Goal: Task Accomplishment & Management: Use online tool/utility

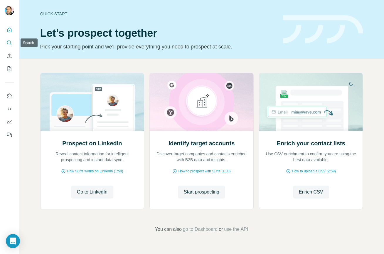
click at [10, 42] on icon "Search" at bounding box center [9, 43] width 6 height 6
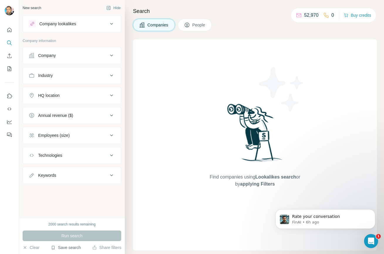
click at [65, 247] on button "Save search" at bounding box center [66, 247] width 30 height 6
click at [73, 236] on div "View my saved searches" at bounding box center [82, 237] width 62 height 12
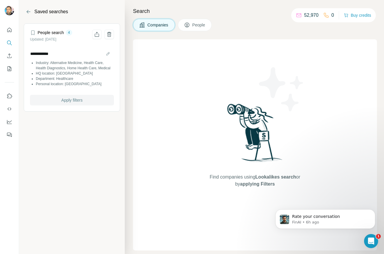
click at [66, 103] on span "Apply filters" at bounding box center [71, 100] width 21 height 6
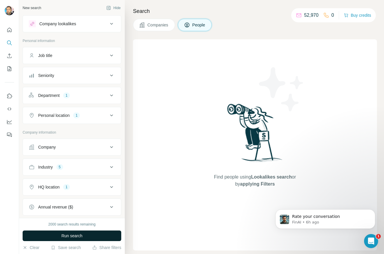
click at [72, 237] on span "Run search" at bounding box center [71, 236] width 21 height 6
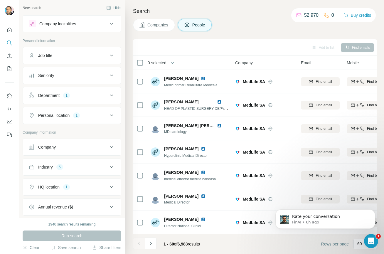
click at [239, 31] on div "Search Companies People Add to list Find emails 0 selected People Company Email…" at bounding box center [254, 127] width 259 height 254
click at [84, 92] on div "Department 1" at bounding box center [68, 95] width 79 height 6
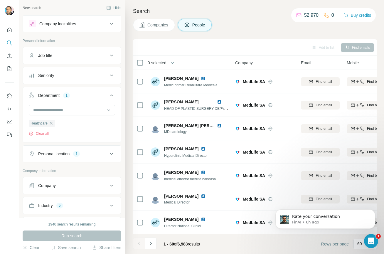
click at [219, 42] on div "Add to list Find emails" at bounding box center [255, 47] width 238 height 10
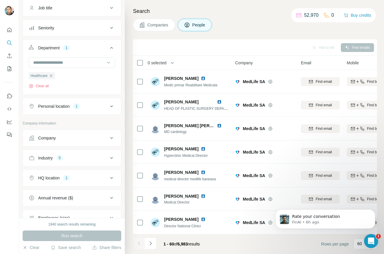
scroll to position [59, 0]
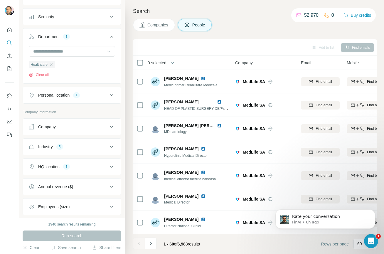
click at [108, 146] on icon at bounding box center [111, 146] width 7 height 7
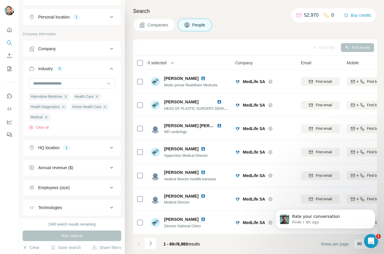
scroll to position [147, 0]
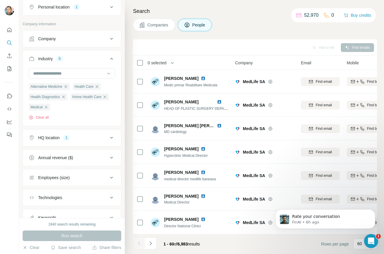
click at [93, 140] on div "HQ location 1" at bounding box center [68, 138] width 79 height 6
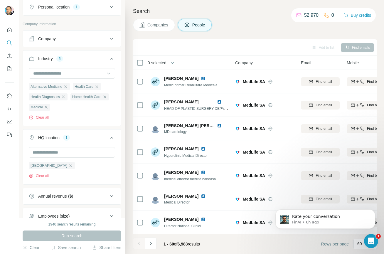
click at [93, 140] on div "HQ location 1" at bounding box center [68, 138] width 79 height 6
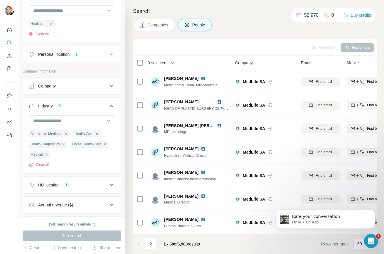
scroll to position [85, 0]
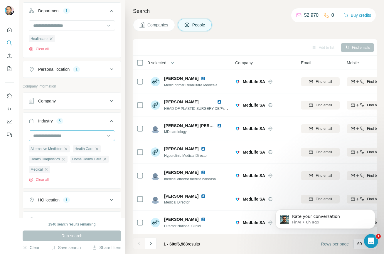
click at [62, 136] on input at bounding box center [69, 135] width 72 height 6
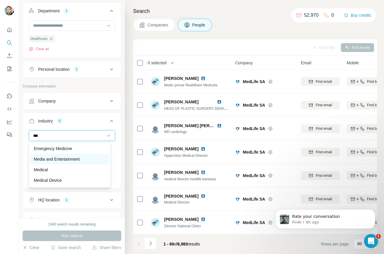
scroll to position [29, 0]
type input "***"
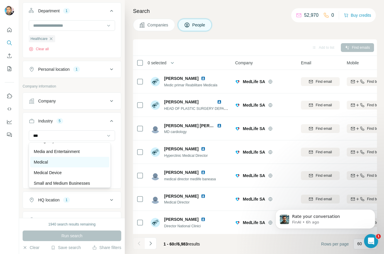
click at [65, 163] on div "Medical" at bounding box center [70, 162] width 72 height 6
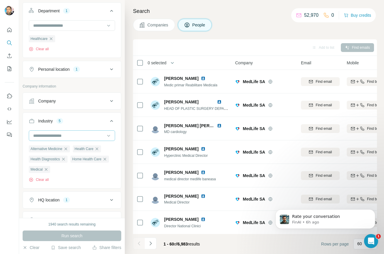
click at [67, 134] on input at bounding box center [69, 135] width 72 height 6
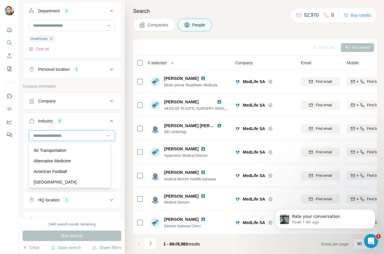
type input "*"
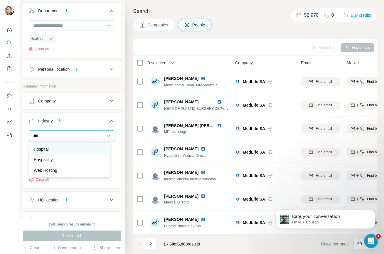
type input "***"
click at [49, 151] on p "Hospital" at bounding box center [41, 149] width 15 height 6
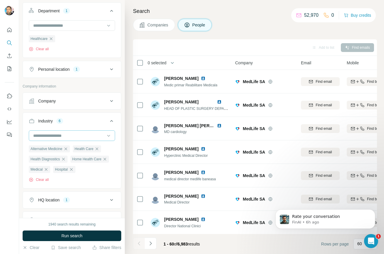
click at [54, 135] on input at bounding box center [69, 135] width 72 height 6
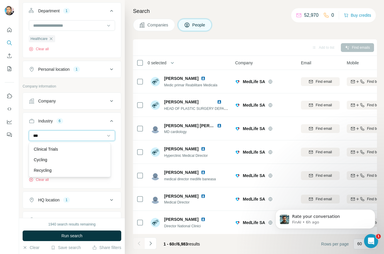
type input "***"
drag, startPoint x: 117, startPoint y: 117, endPoint x: 96, endPoint y: 126, distance: 22.2
click at [117, 117] on div "New search Hide Company lookalikes Personal information Job title Seniority Dep…" at bounding box center [72, 109] width 106 height 218
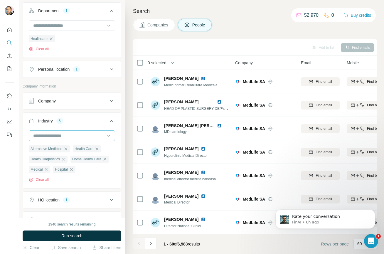
click at [55, 134] on input at bounding box center [69, 135] width 72 height 6
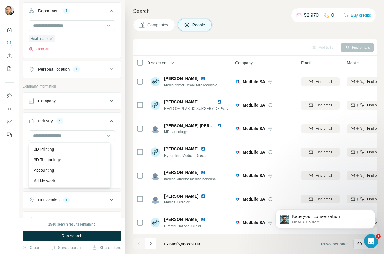
click at [119, 104] on div "New search Hide Company lookalikes Personal information Job title Seniority Dep…" at bounding box center [72, 109] width 106 height 218
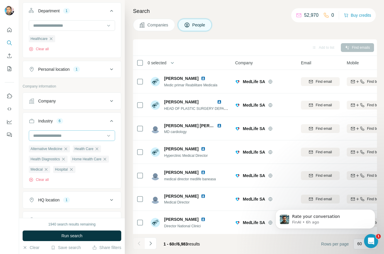
click at [64, 135] on input at bounding box center [69, 135] width 72 height 6
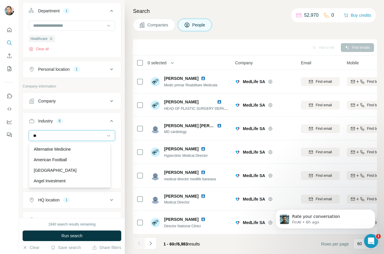
type input "***"
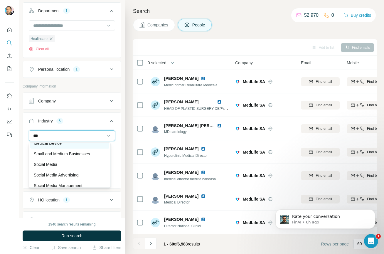
scroll to position [74, 0]
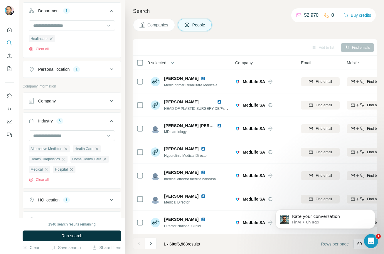
click at [118, 115] on div "New search Hide Company lookalikes Personal information Job title Seniority Dep…" at bounding box center [72, 109] width 106 height 218
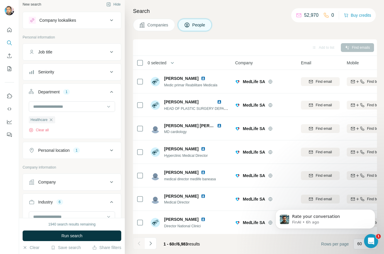
scroll to position [0, 0]
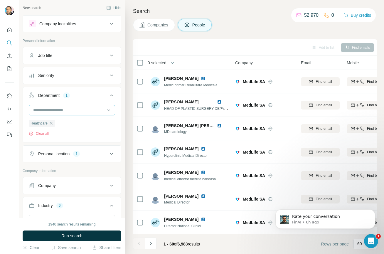
click at [54, 110] on input at bounding box center [69, 110] width 72 height 6
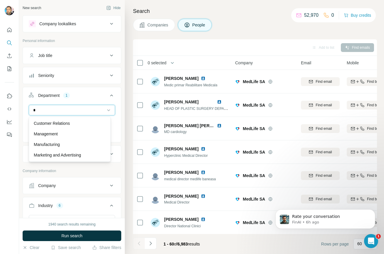
type input "**"
click at [108, 95] on icon at bounding box center [111, 95] width 7 height 7
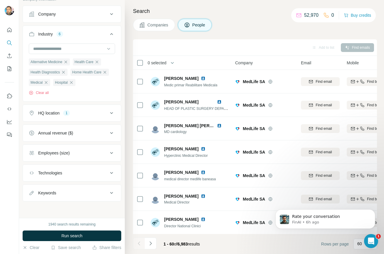
scroll to position [144, 0]
click at [61, 194] on div "Keywords" at bounding box center [68, 193] width 79 height 6
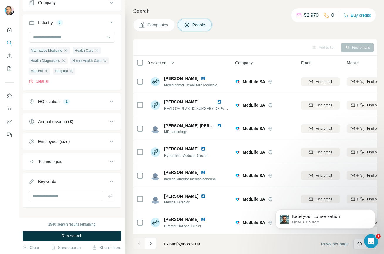
click at [260, 27] on div "Companies People" at bounding box center [255, 25] width 244 height 12
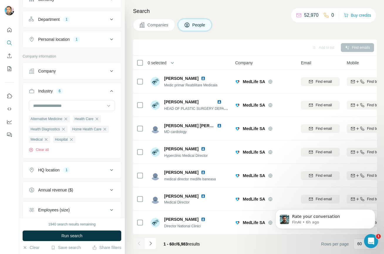
scroll to position [74, 0]
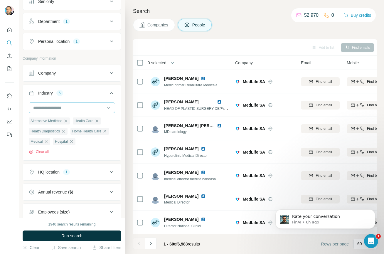
click at [62, 105] on input at bounding box center [69, 107] width 72 height 6
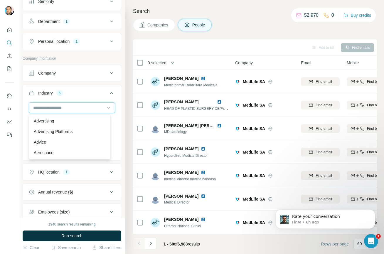
click at [62, 105] on input at bounding box center [69, 107] width 72 height 6
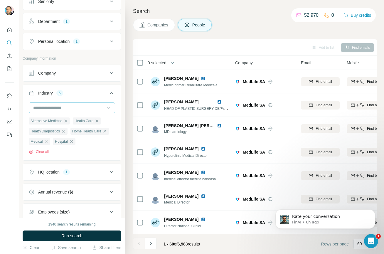
click at [106, 106] on icon at bounding box center [109, 108] width 6 height 6
click at [114, 98] on button "Industry 6" at bounding box center [72, 94] width 98 height 16
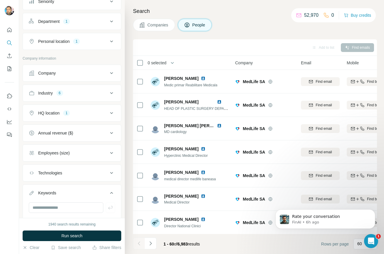
click at [118, 92] on div "New search Hide Company lookalikes Personal information Job title Seniority Dep…" at bounding box center [72, 109] width 106 height 218
click at [108, 92] on icon at bounding box center [111, 92] width 7 height 7
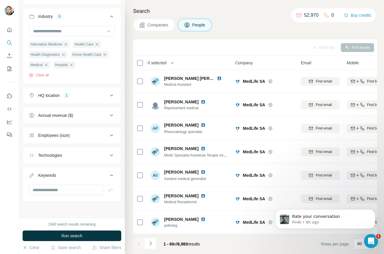
scroll to position [162, 0]
click at [56, 190] on input "text" at bounding box center [66, 190] width 75 height 11
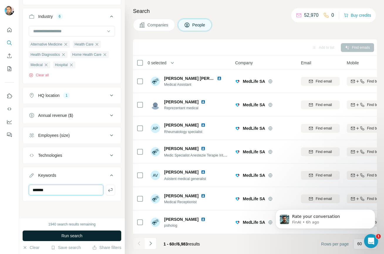
type input "*******"
click at [64, 234] on span "Run search" at bounding box center [71, 236] width 21 height 6
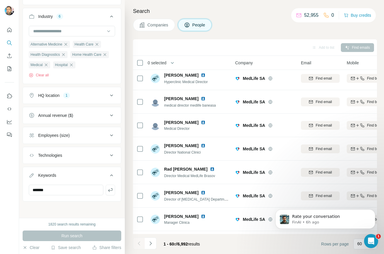
scroll to position [0, 0]
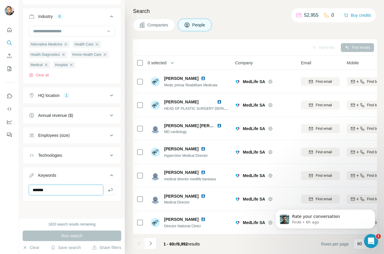
click at [46, 191] on input "*******" at bounding box center [66, 190] width 75 height 11
click at [107, 190] on icon "button" at bounding box center [110, 190] width 6 height 6
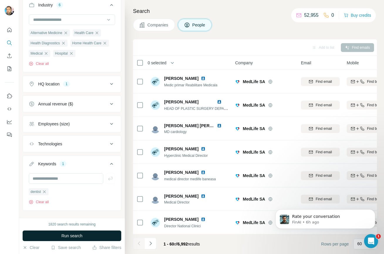
click at [64, 238] on span "Run search" at bounding box center [71, 236] width 21 height 6
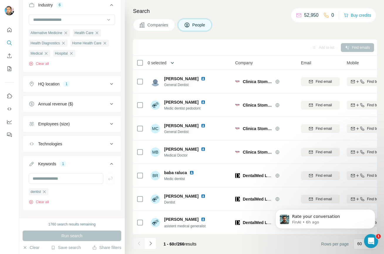
click at [174, 63] on icon "button" at bounding box center [172, 63] width 6 height 6
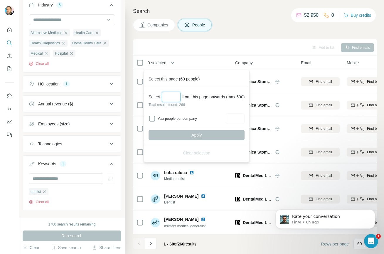
click at [170, 97] on input "Select a number (up to 500)" at bounding box center [171, 97] width 19 height 11
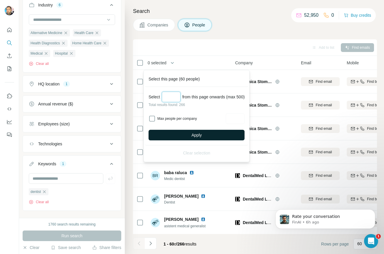
type input "***"
click at [189, 134] on button "Apply" at bounding box center [196, 135] width 96 height 11
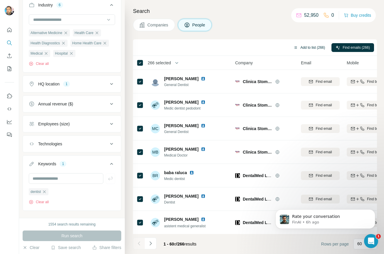
click at [313, 48] on button "Add to list (266)" at bounding box center [309, 47] width 40 height 9
click at [297, 49] on button "Add to list (266)" at bounding box center [309, 47] width 40 height 9
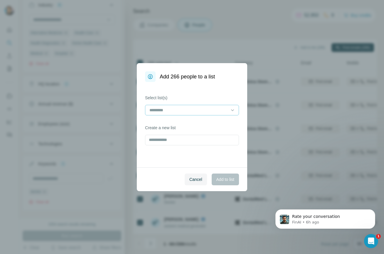
click at [162, 110] on input at bounding box center [188, 110] width 79 height 6
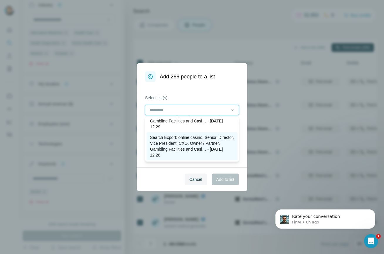
scroll to position [88, 0]
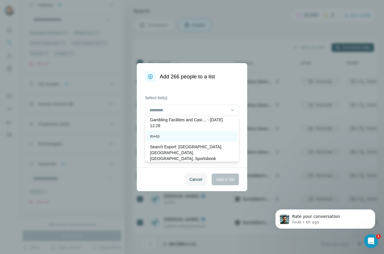
click at [171, 140] on div "m+ro" at bounding box center [191, 136] width 91 height 11
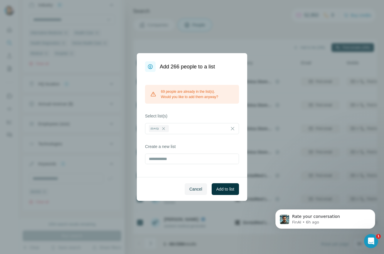
click at [190, 113] on div "69 people are already in the list(s). Would you like to add them anyway? Select…" at bounding box center [192, 124] width 110 height 105
click at [223, 189] on span "Add to list" at bounding box center [225, 189] width 18 height 6
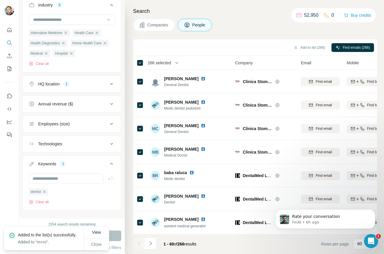
click at [236, 26] on div "Companies People" at bounding box center [255, 25] width 244 height 12
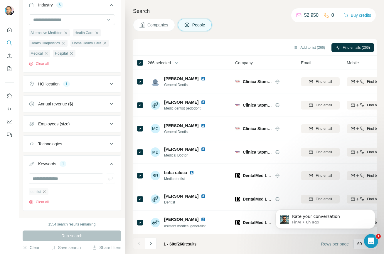
click at [45, 194] on icon "button" at bounding box center [44, 191] width 5 height 5
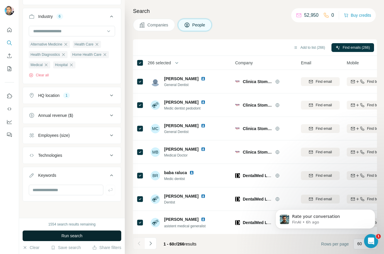
click at [74, 239] on button "Run search" at bounding box center [72, 235] width 99 height 11
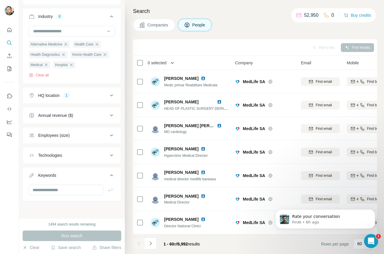
click at [171, 63] on button "button" at bounding box center [172, 63] width 12 height 12
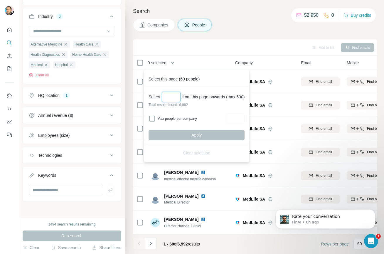
click at [165, 97] on input "Select a number (up to 500)" at bounding box center [171, 97] width 19 height 11
click at [79, 70] on div "Alternative Medicine Health Care Health Diagnostics Home Health Care Medical Ho…" at bounding box center [72, 58] width 86 height 37
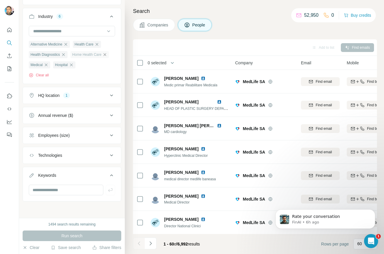
click at [102, 55] on icon "button" at bounding box center [104, 54] width 5 height 5
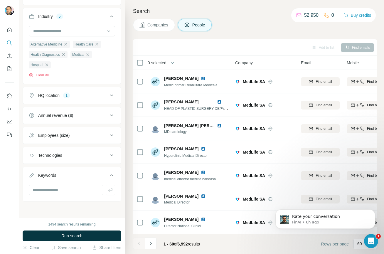
scroll to position [151, 0]
click at [64, 55] on icon "button" at bounding box center [63, 54] width 5 height 5
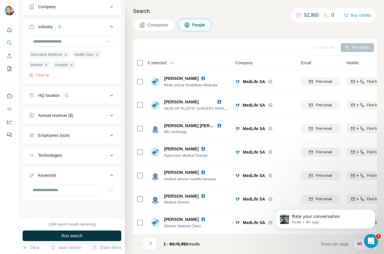
scroll to position [141, 0]
click at [69, 237] on span "Run search" at bounding box center [71, 236] width 21 height 6
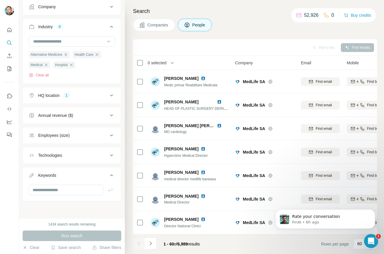
click at [67, 136] on div "Employees (size)" at bounding box center [53, 135] width 31 height 6
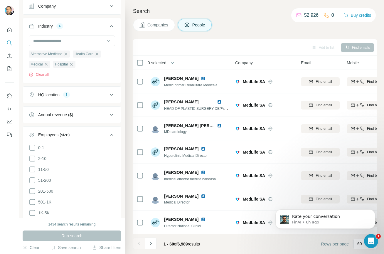
click at [97, 135] on div "Employees (size)" at bounding box center [68, 135] width 79 height 6
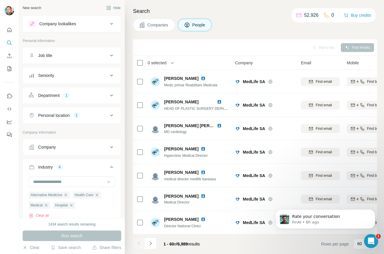
click at [77, 94] on div "Department 1" at bounding box center [68, 95] width 79 height 6
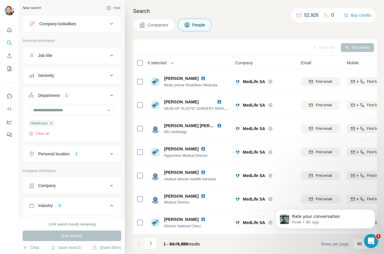
click at [64, 78] on div "Seniority" at bounding box center [68, 75] width 79 height 6
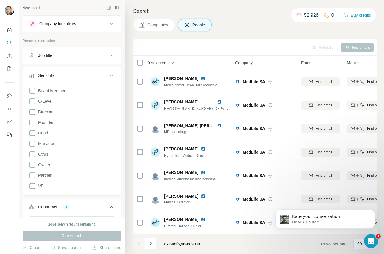
click at [74, 70] on button "Seniority" at bounding box center [72, 76] width 98 height 16
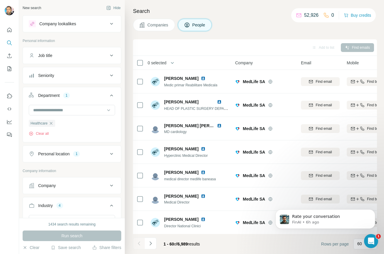
click at [75, 54] on div "Job title" at bounding box center [68, 56] width 79 height 6
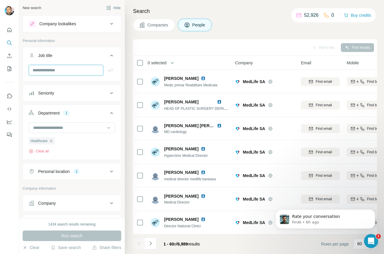
click at [58, 68] on input "text" at bounding box center [66, 70] width 75 height 11
type input "******"
click at [108, 71] on icon "button" at bounding box center [110, 70] width 6 height 6
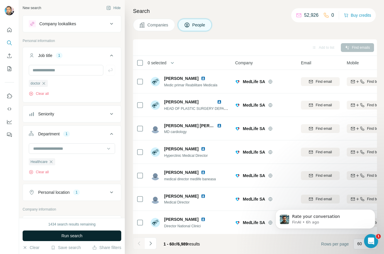
click at [71, 235] on span "Run search" at bounding box center [71, 236] width 21 height 6
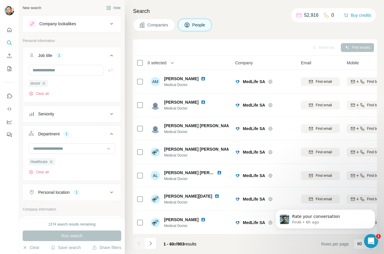
click at [163, 62] on span "0 selected" at bounding box center [157, 63] width 19 height 6
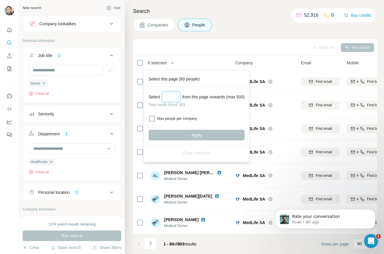
click at [170, 98] on input "Select a number (up to 500)" at bounding box center [171, 97] width 19 height 11
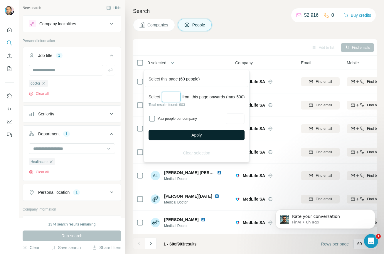
type input "***"
click at [185, 134] on button "Apply" at bounding box center [196, 135] width 96 height 11
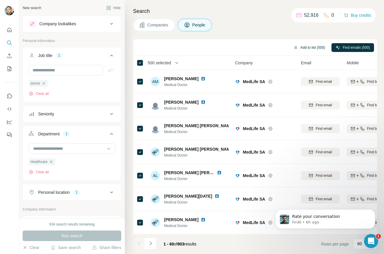
click at [308, 45] on button "Add to list (500)" at bounding box center [309, 47] width 40 height 9
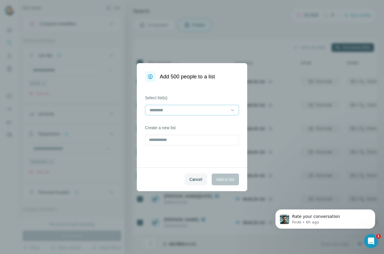
click at [183, 107] on input at bounding box center [188, 110] width 79 height 6
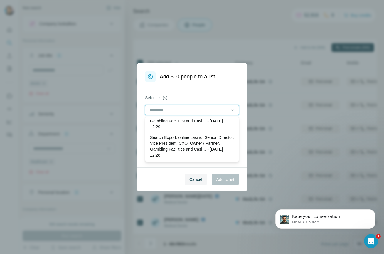
scroll to position [88, 0]
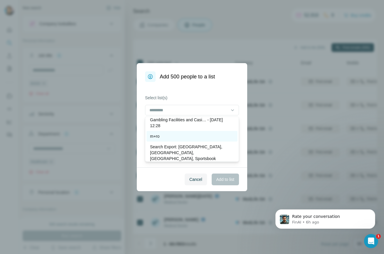
click at [165, 134] on div "m+ro" at bounding box center [192, 136] width 84 height 6
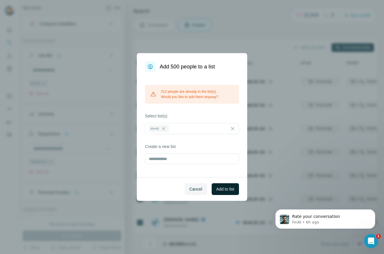
click at [227, 189] on span "Add to list" at bounding box center [225, 189] width 18 height 6
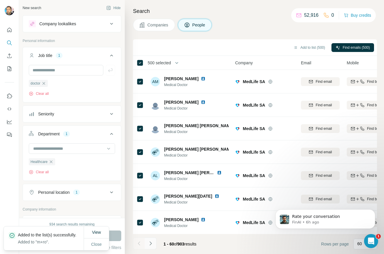
click at [151, 243] on icon "Navigate to next page" at bounding box center [150, 243] width 2 height 4
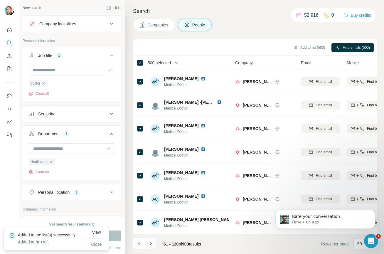
click at [152, 243] on icon "Navigate to next page" at bounding box center [151, 243] width 6 height 6
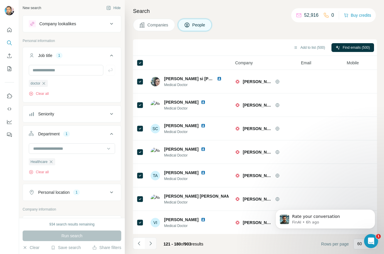
click at [150, 243] on icon "Navigate to next page" at bounding box center [151, 243] width 6 height 6
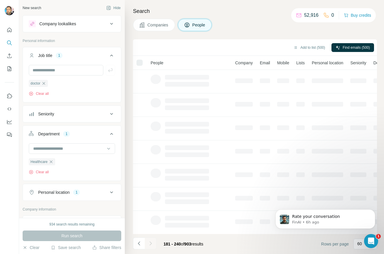
click at [151, 243] on icon "Navigate to next page" at bounding box center [151, 243] width 6 height 6
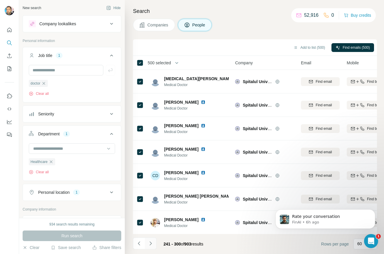
click at [151, 243] on icon "Navigate to next page" at bounding box center [151, 243] width 6 height 6
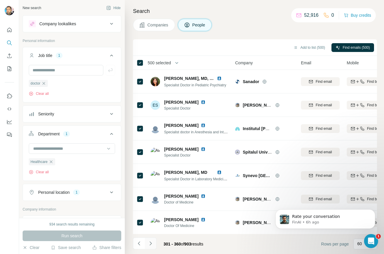
click at [151, 243] on icon "Navigate to next page" at bounding box center [151, 243] width 6 height 6
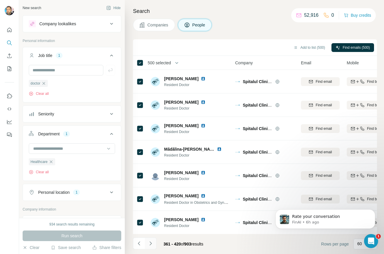
click at [151, 243] on icon "Navigate to next page" at bounding box center [151, 243] width 6 height 6
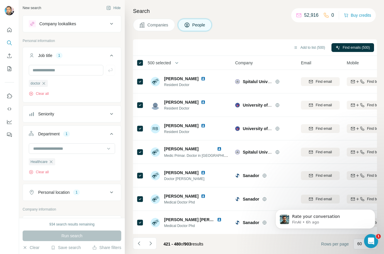
click at [159, 64] on span "500 selected" at bounding box center [159, 63] width 23 height 6
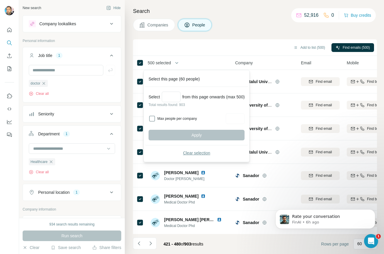
click at [190, 153] on span "Clear selection" at bounding box center [196, 153] width 27 height 6
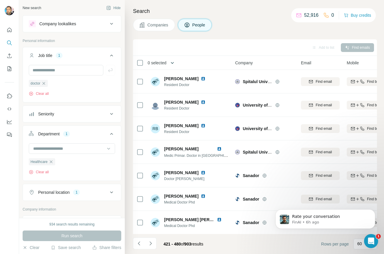
click at [169, 62] on button "button" at bounding box center [172, 63] width 12 height 12
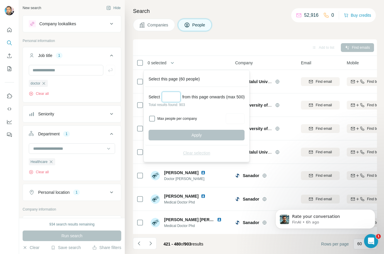
click at [170, 97] on input "Select a number (up to 500)" at bounding box center [171, 97] width 19 height 11
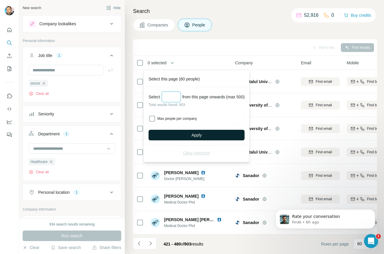
type input "***"
click at [188, 134] on button "Apply" at bounding box center [196, 135] width 96 height 11
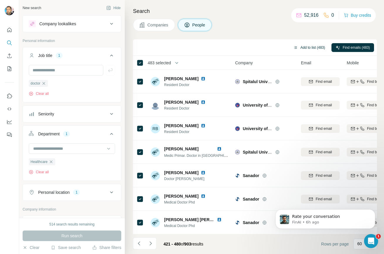
click at [312, 46] on button "Add to list (483)" at bounding box center [309, 47] width 40 height 9
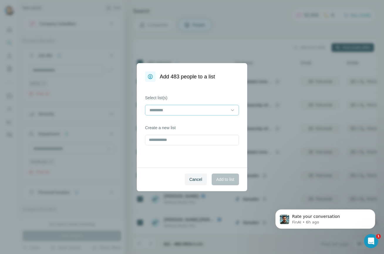
click at [177, 110] on input at bounding box center [188, 110] width 79 height 6
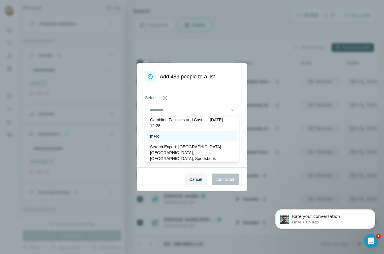
click at [163, 136] on div "m+ro" at bounding box center [192, 136] width 84 height 6
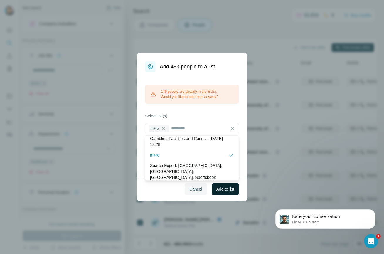
click at [221, 187] on span "Add to list" at bounding box center [225, 189] width 18 height 6
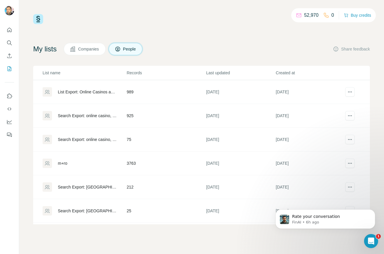
click at [195, 47] on div "My lists Companies People Share feedback" at bounding box center [201, 49] width 337 height 12
click at [9, 67] on icon "My lists" at bounding box center [9, 69] width 6 height 6
click at [62, 162] on div "m+ro" at bounding box center [62, 163] width 9 height 6
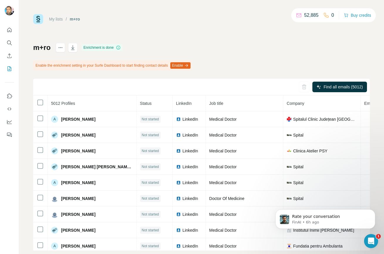
click at [249, 67] on div "m+ro Enrichment is done Enable the enrichment setting in your Surfe Dashboard t…" at bounding box center [201, 146] width 337 height 207
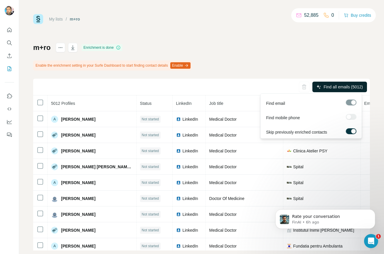
click at [325, 87] on span "Find all emails (5012)" at bounding box center [342, 87] width 39 height 6
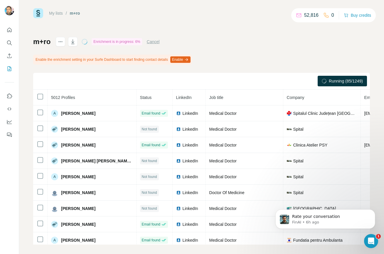
scroll to position [11, 0]
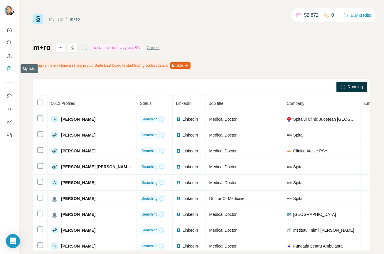
click at [9, 70] on icon "My lists" at bounding box center [9, 69] width 6 height 6
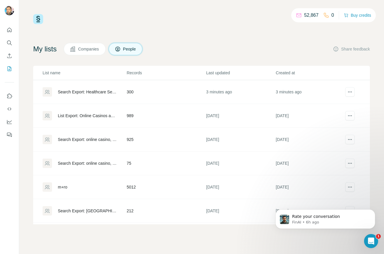
click at [298, 46] on div "My lists Companies People Share feedback" at bounding box center [201, 49] width 337 height 12
